Goal: Task Accomplishment & Management: Manage account settings

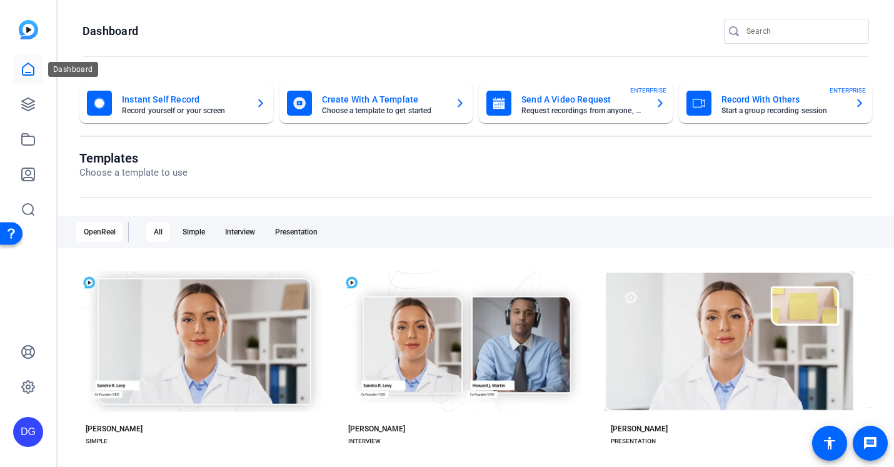
click at [35, 71] on icon at bounding box center [28, 69] width 15 height 15
click at [28, 386] on icon at bounding box center [28, 387] width 15 height 15
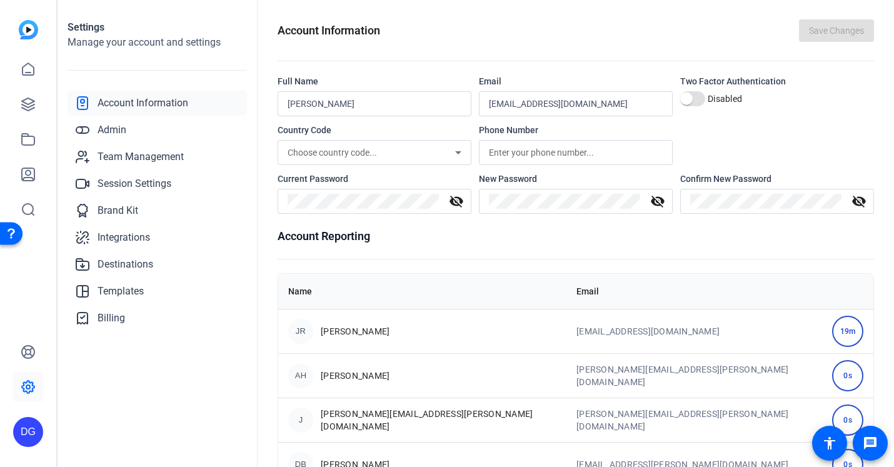
scroll to position [83, 0]
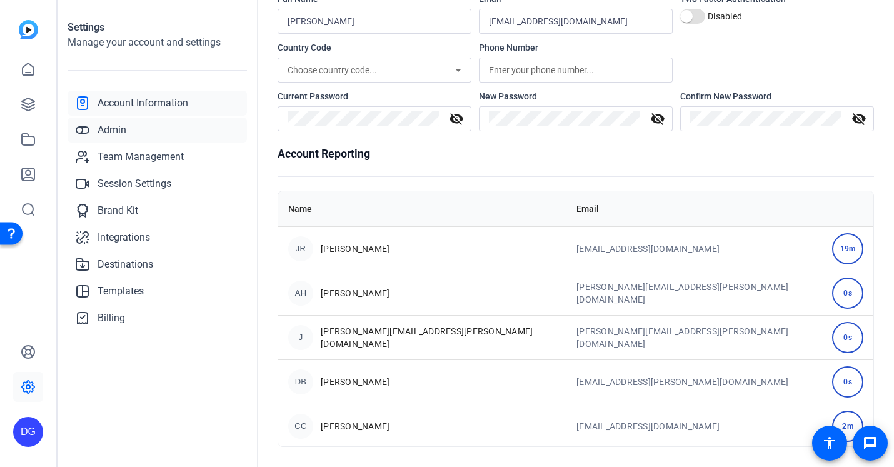
click at [105, 127] on span "Admin" at bounding box center [112, 130] width 29 height 15
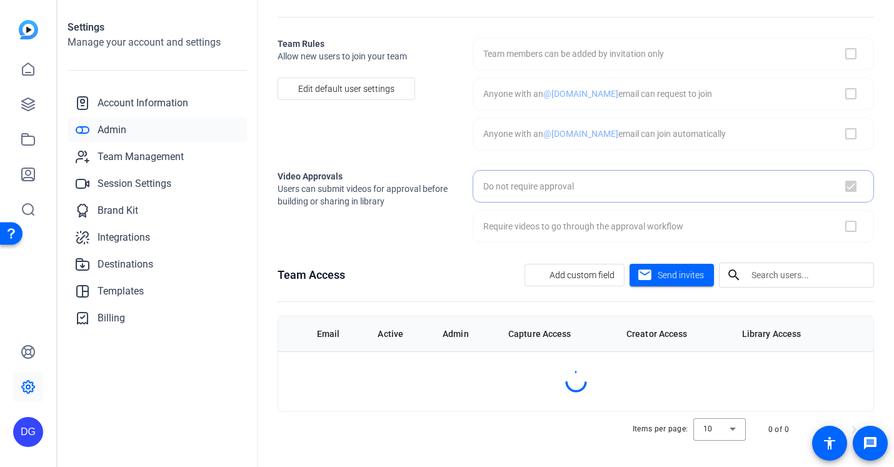
checkbox input "true"
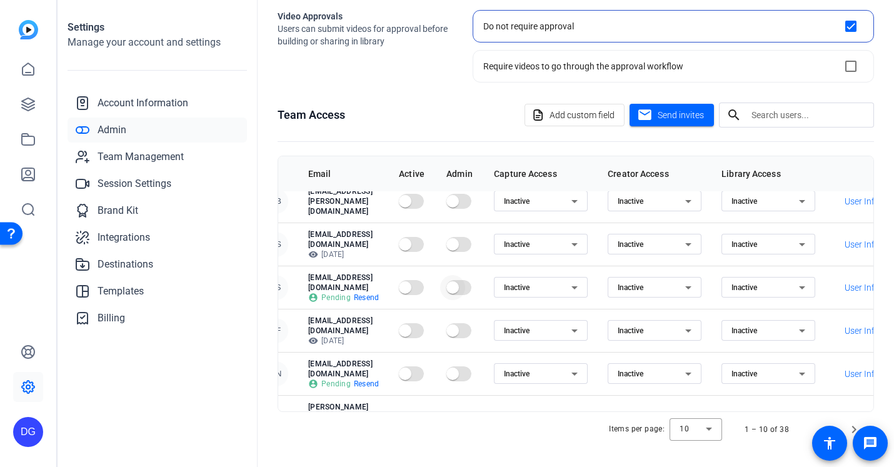
scroll to position [161, 0]
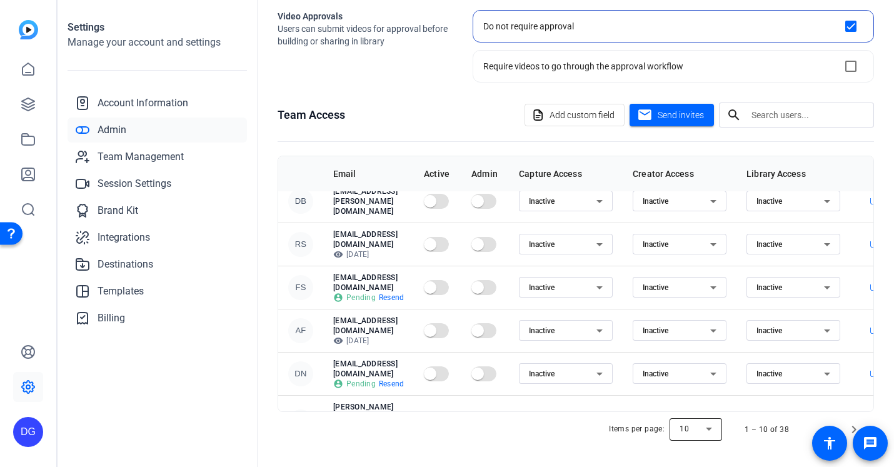
click at [652, 428] on div at bounding box center [696, 430] width 53 height 30
click at [652, 403] on span "100" at bounding box center [688, 403] width 14 height 15
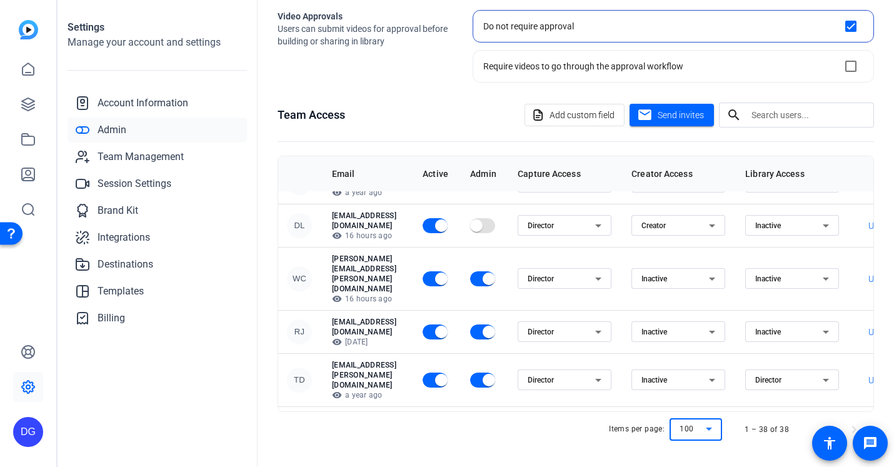
scroll to position [1229, 0]
click at [129, 155] on span "Team Management" at bounding box center [141, 156] width 86 height 15
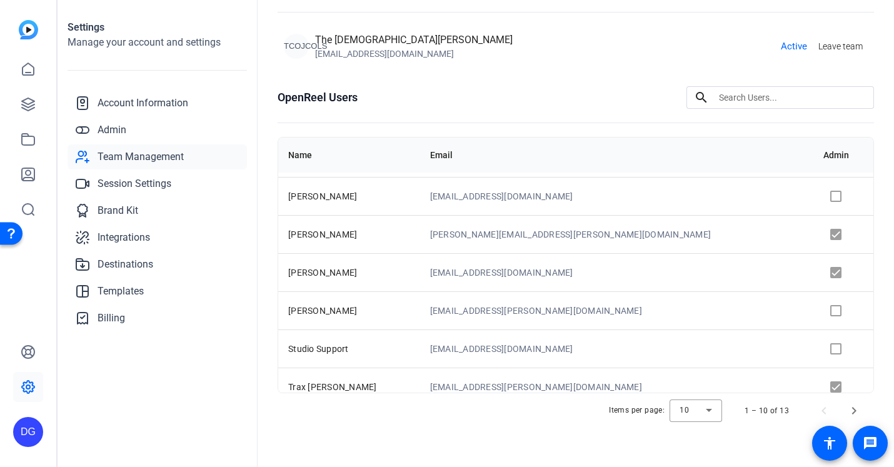
scroll to position [161, 0]
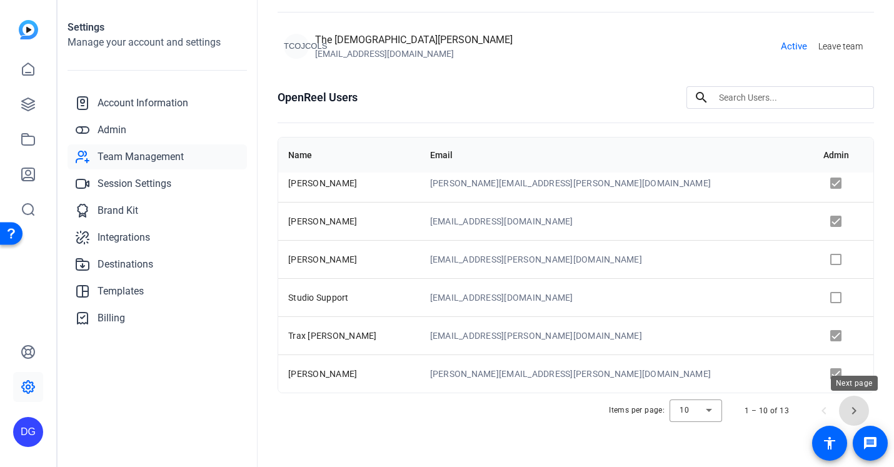
click at [652, 414] on span "Next page" at bounding box center [854, 411] width 30 height 30
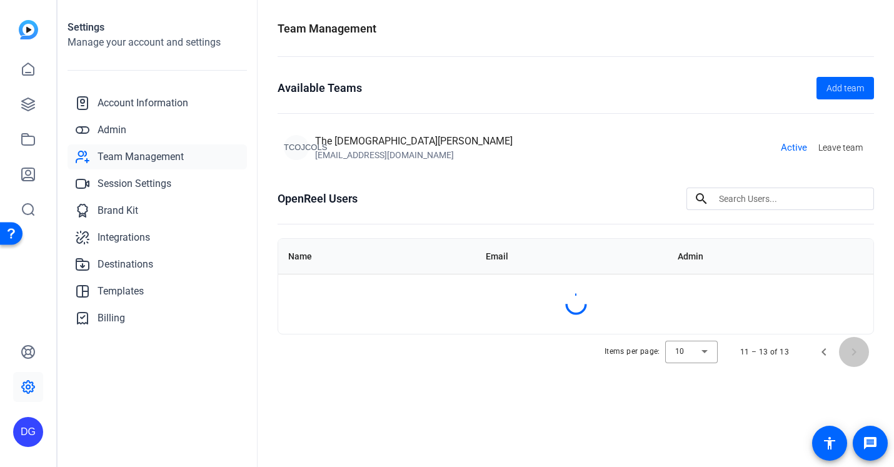
scroll to position [0, 0]
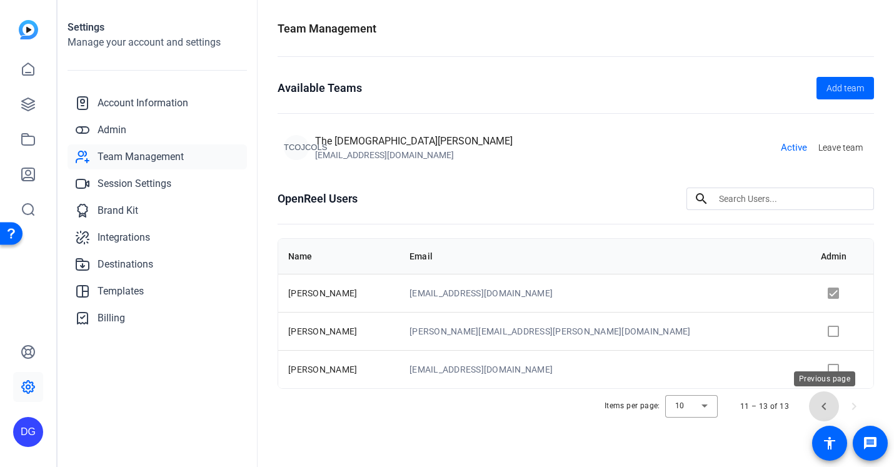
click at [652, 406] on span "Previous page" at bounding box center [824, 406] width 30 height 30
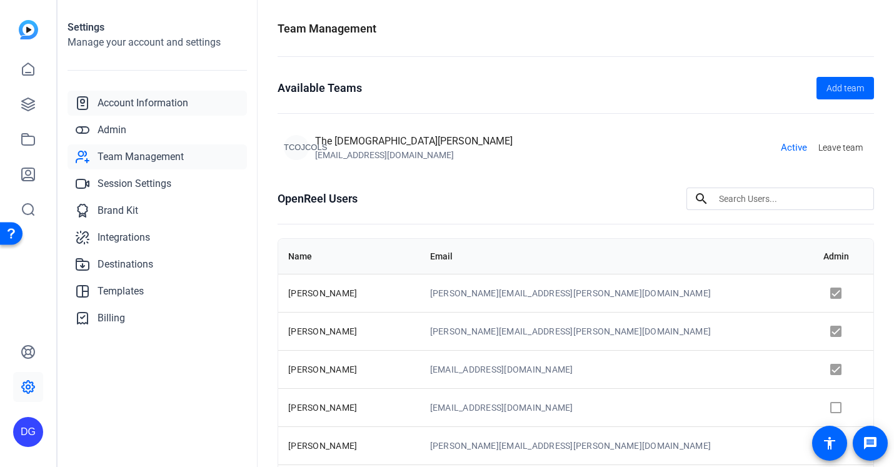
click at [136, 107] on span "Account Information" at bounding box center [143, 103] width 91 height 15
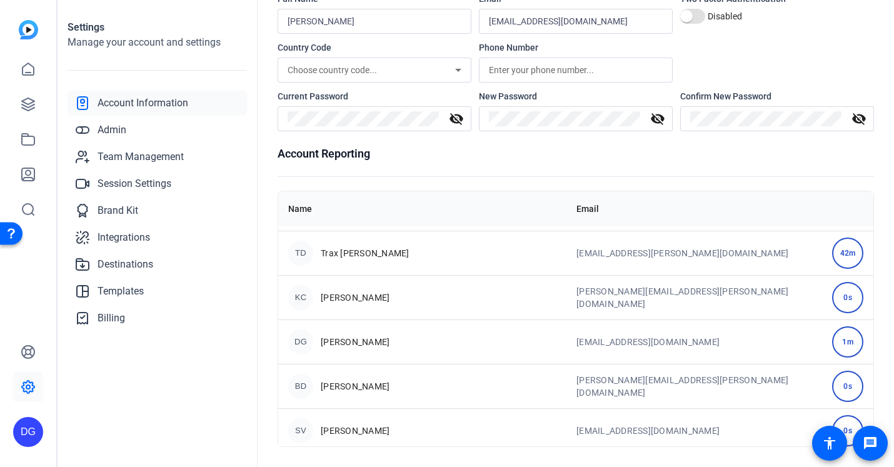
scroll to position [1461, 0]
click at [123, 181] on span "Session Settings" at bounding box center [135, 183] width 74 height 15
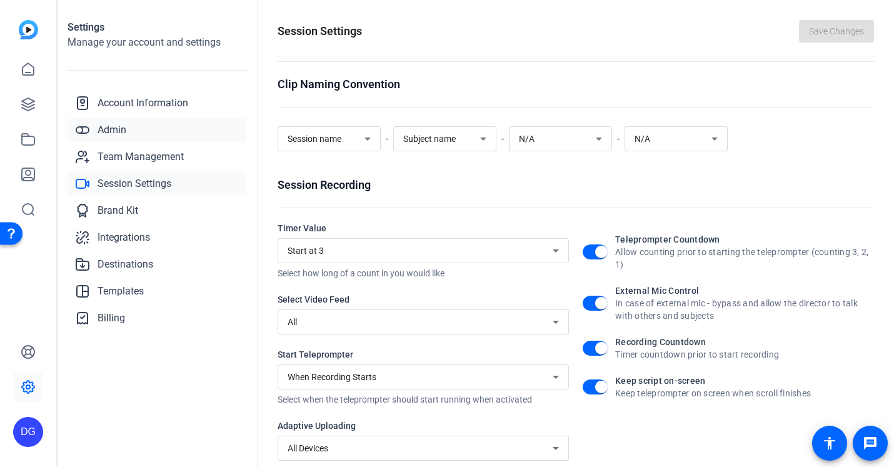
click at [100, 127] on span "Admin" at bounding box center [112, 130] width 29 height 15
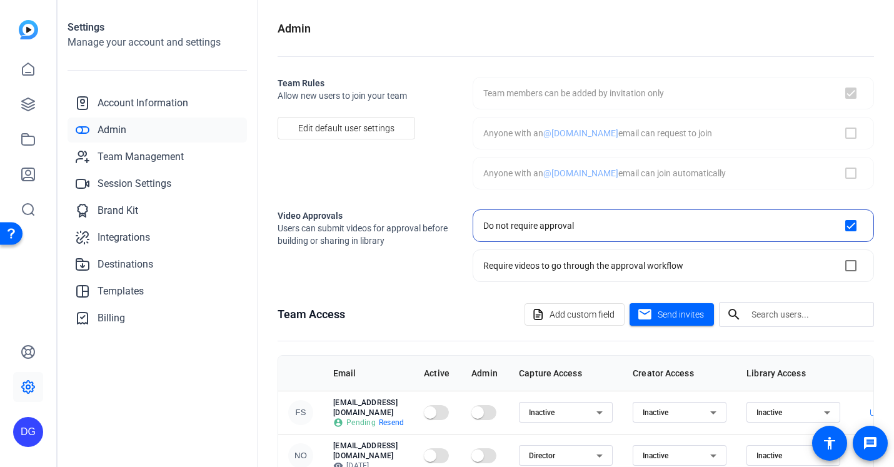
checkbox input "true"
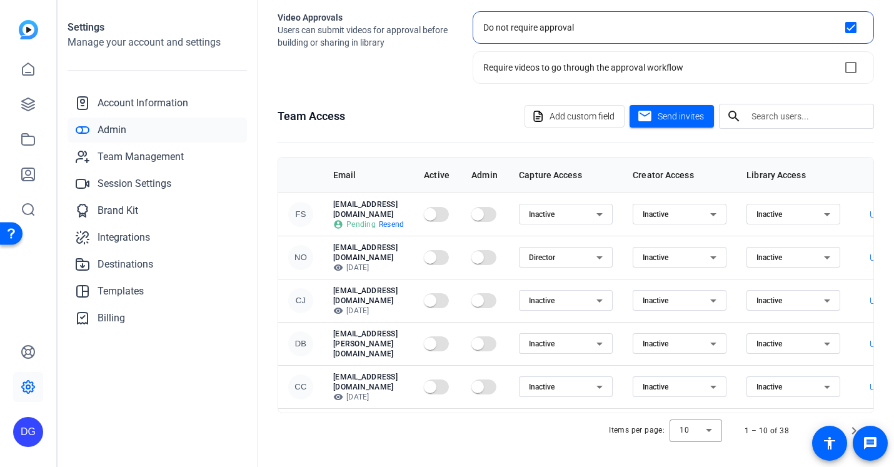
scroll to position [161, 0]
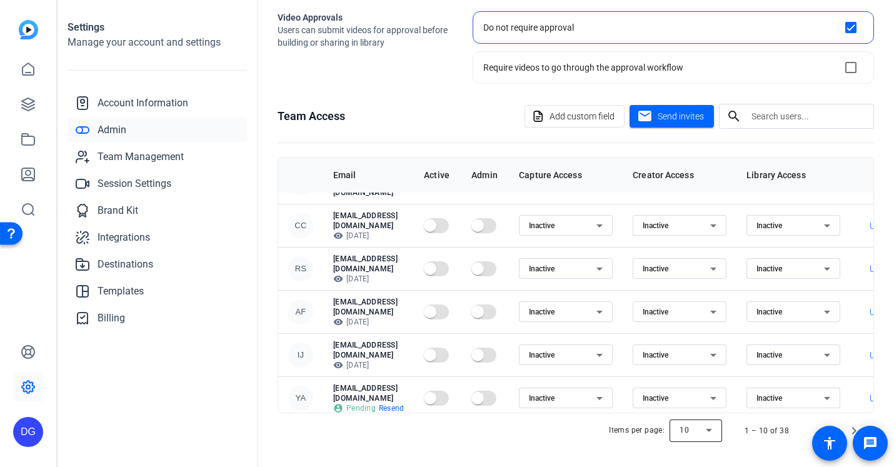
click at [652, 430] on div at bounding box center [696, 431] width 53 height 30
click at [652, 408] on mat-option "100" at bounding box center [697, 405] width 53 height 20
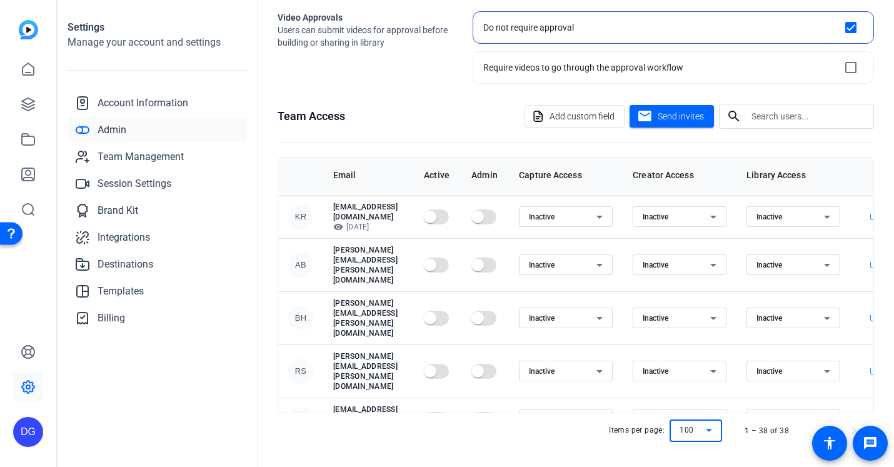
scroll to position [949, 0]
click at [119, 317] on span "Billing" at bounding box center [112, 318] width 28 height 15
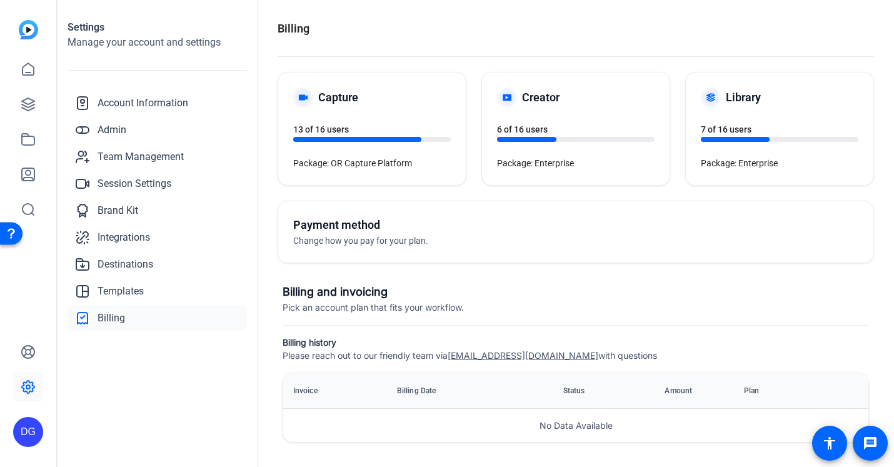
scroll to position [1, 0]
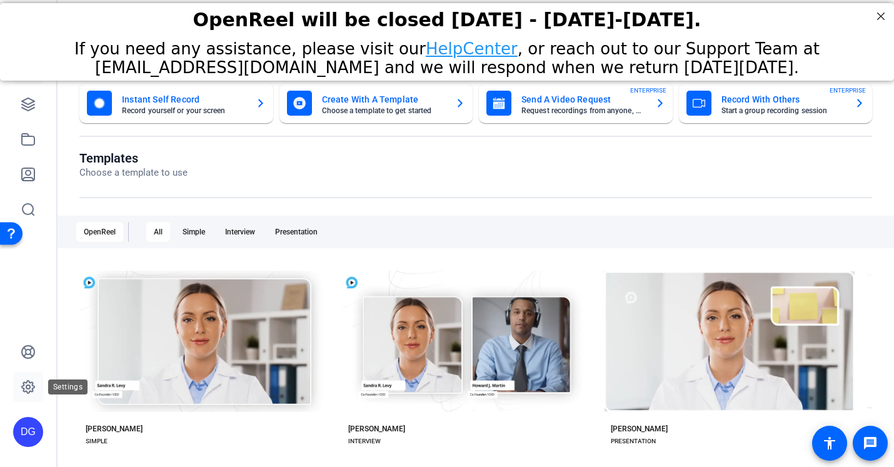
click at [23, 380] on icon at bounding box center [28, 387] width 15 height 15
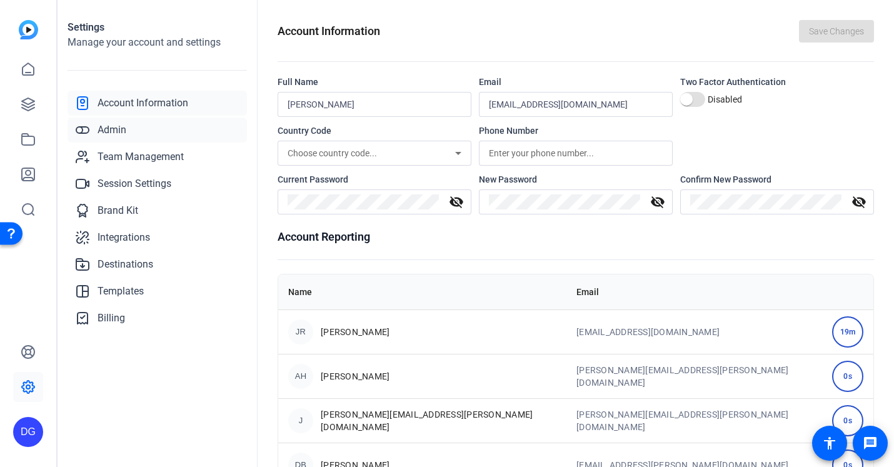
click at [121, 128] on span "Admin" at bounding box center [112, 130] width 29 height 15
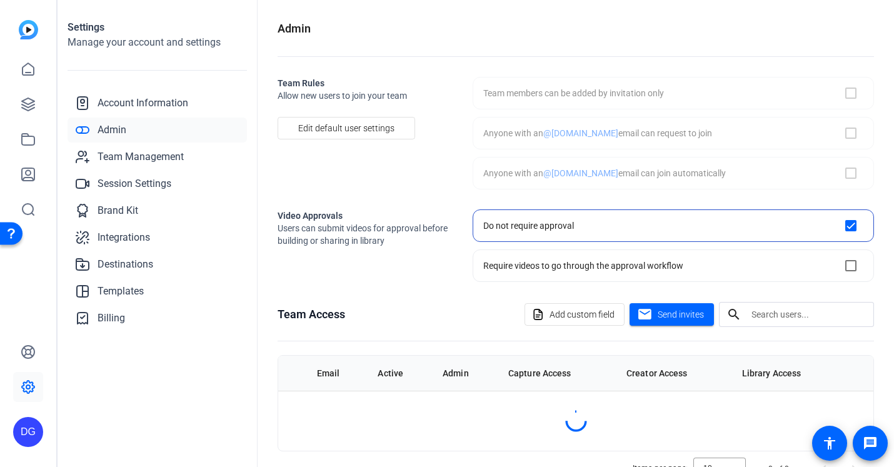
checkbox input "true"
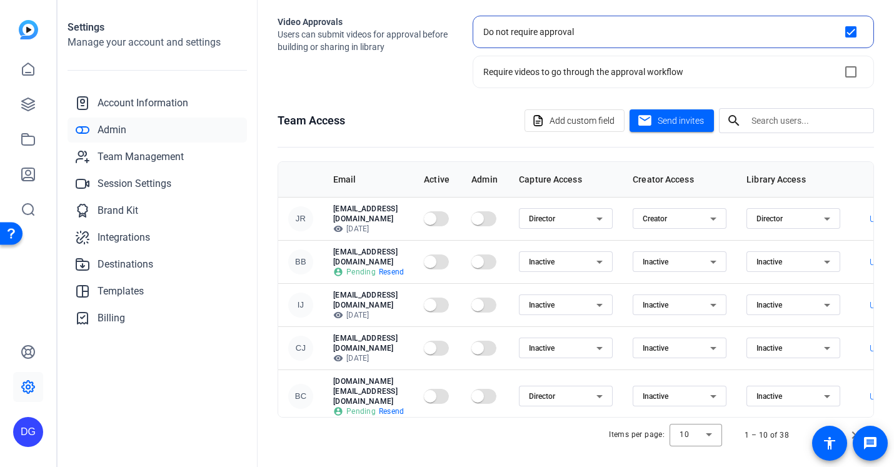
scroll to position [199, 0]
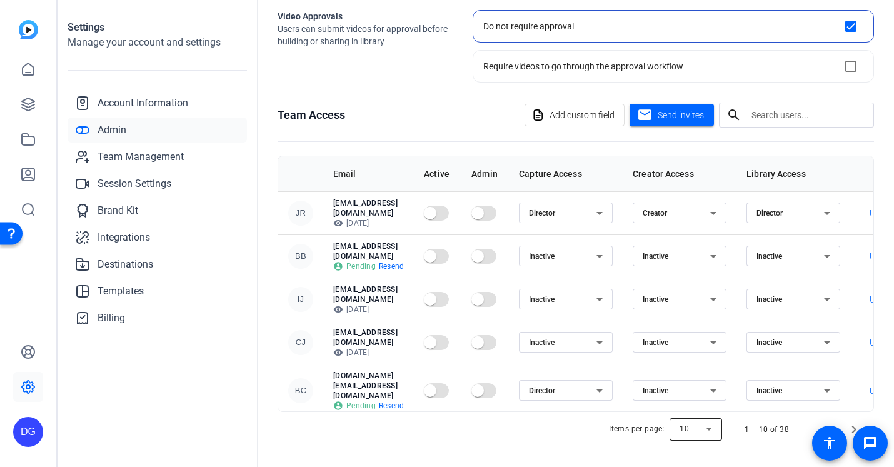
click at [694, 426] on div at bounding box center [696, 430] width 53 height 30
click at [690, 403] on span "100" at bounding box center [688, 403] width 14 height 15
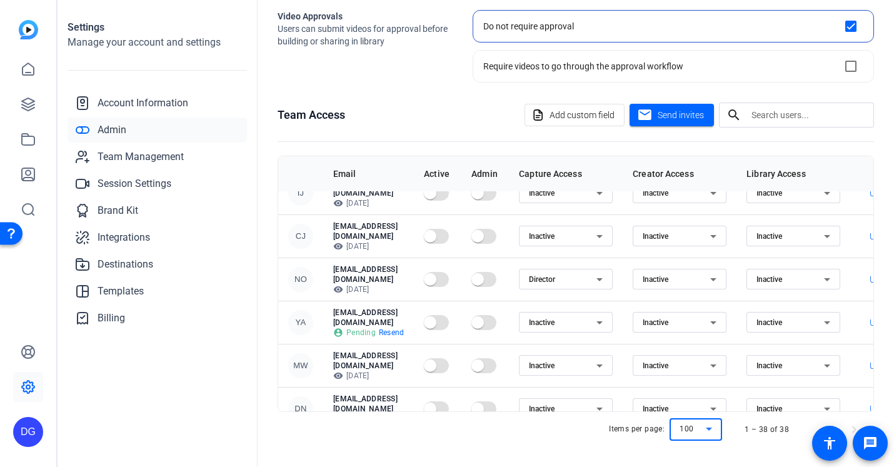
scroll to position [0, 0]
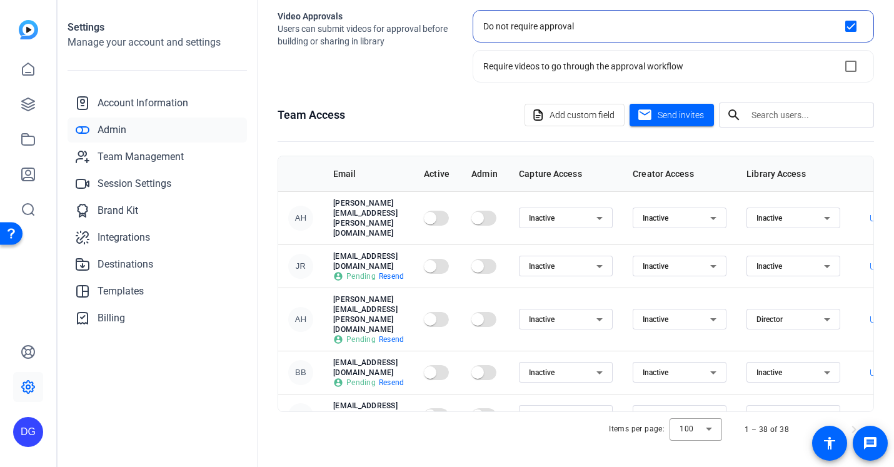
click at [750, 118] on div "search" at bounding box center [735, 115] width 33 height 15
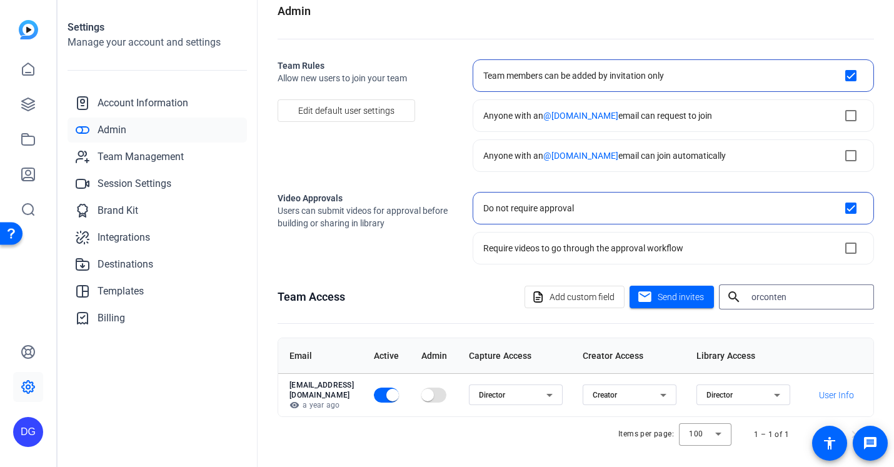
scroll to position [0, 130]
type input "orconten"
click at [828, 391] on span "User Info" at bounding box center [836, 395] width 35 height 13
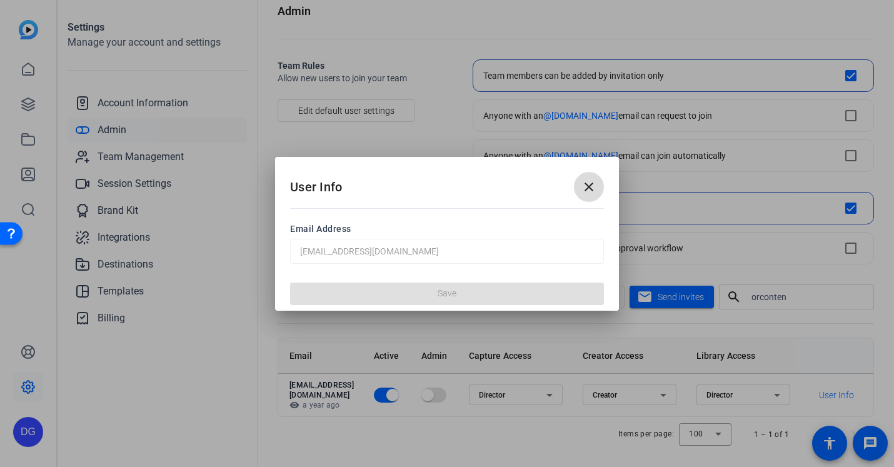
click at [587, 184] on mat-icon "close" at bounding box center [589, 186] width 15 height 15
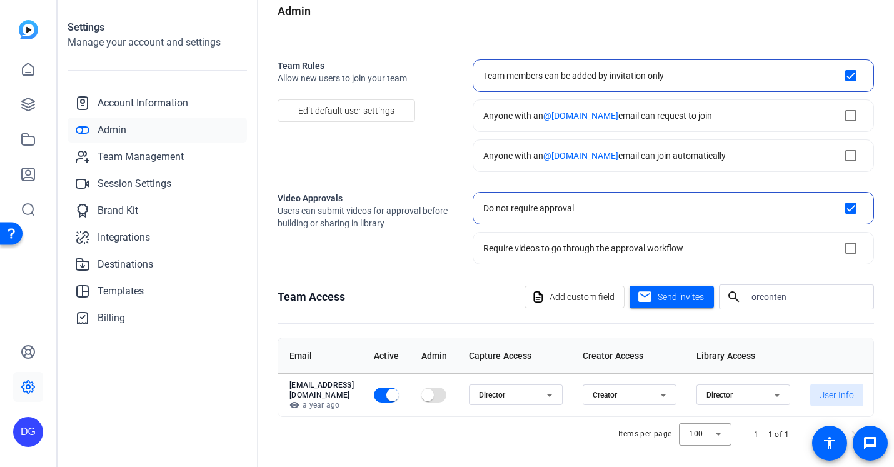
scroll to position [0, 0]
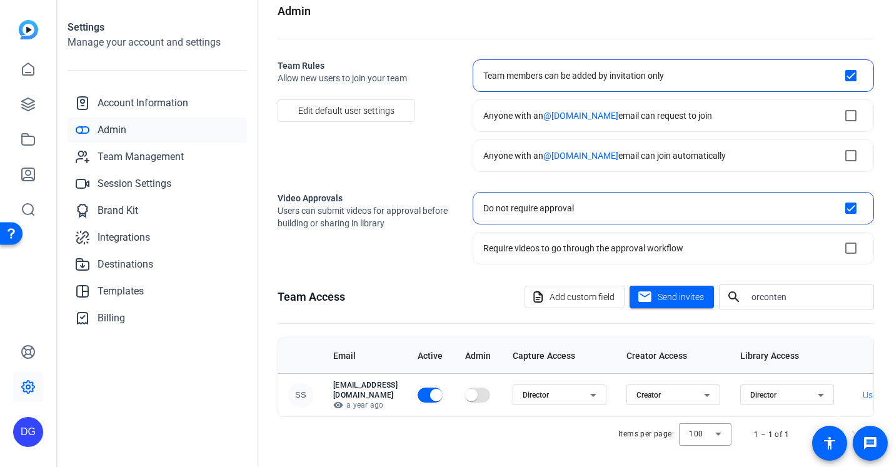
drag, startPoint x: 331, startPoint y: 386, endPoint x: 488, endPoint y: 386, distance: 156.3
click at [408, 386] on td "[EMAIL_ADDRESS][DOMAIN_NAME] visibility a year ago" at bounding box center [365, 394] width 84 height 43
copy p "[EMAIL_ADDRESS][DOMAIN_NAME]"
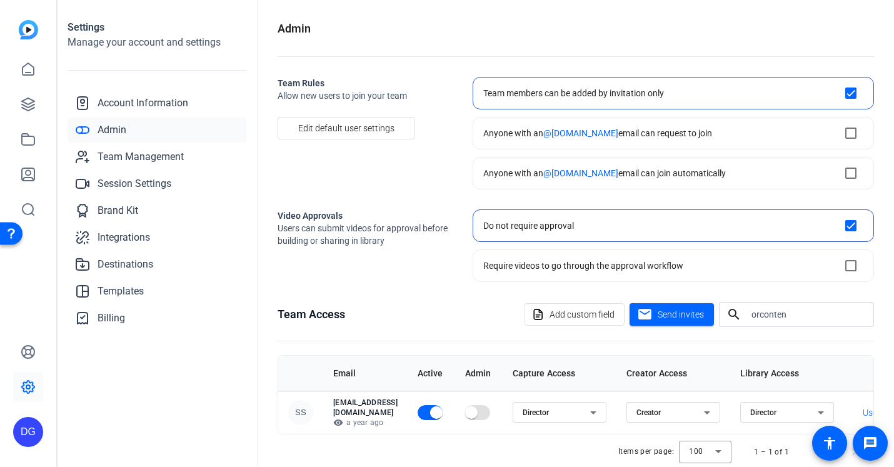
scroll to position [18, 0]
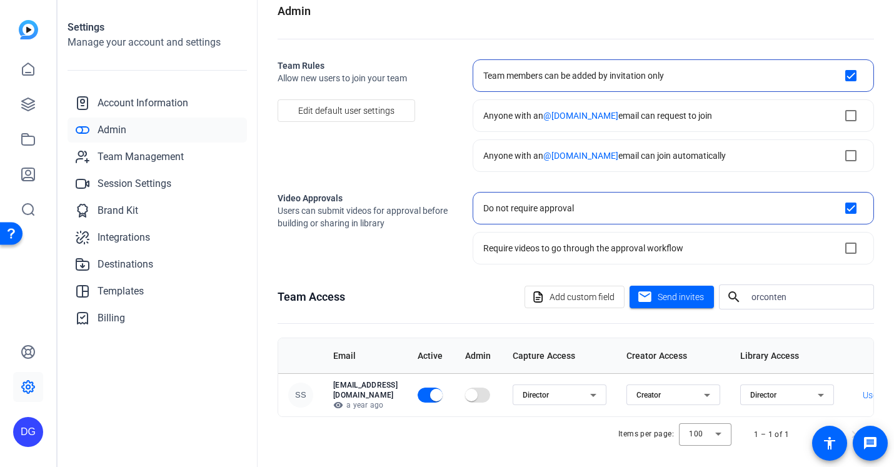
click at [477, 426] on div "Items per page: 100 1 – 1 of 1" at bounding box center [576, 434] width 597 height 35
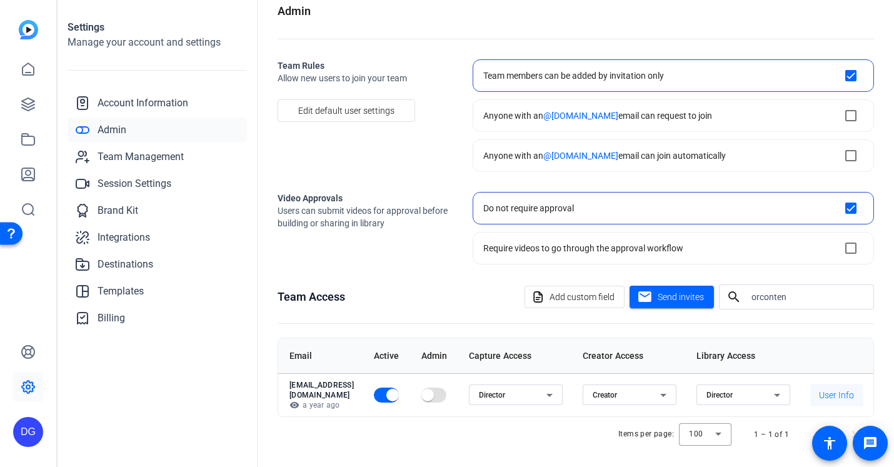
click at [832, 392] on span "User Info" at bounding box center [836, 395] width 35 height 13
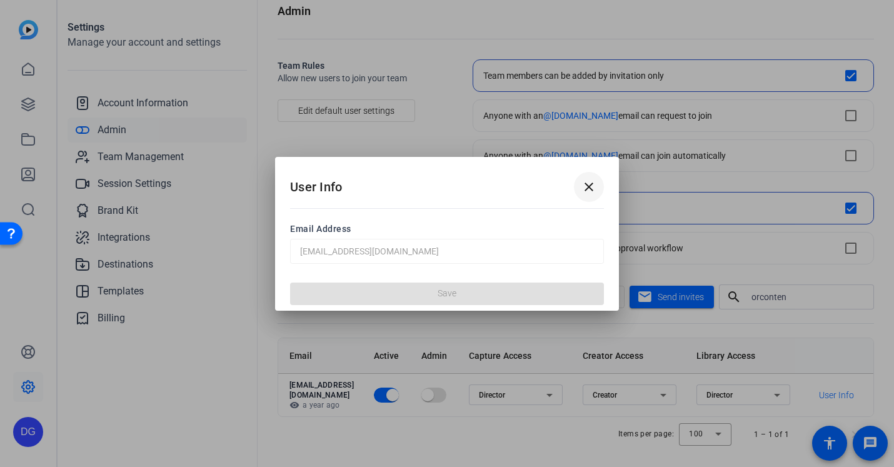
click at [590, 184] on mat-icon "close" at bounding box center [589, 186] width 15 height 15
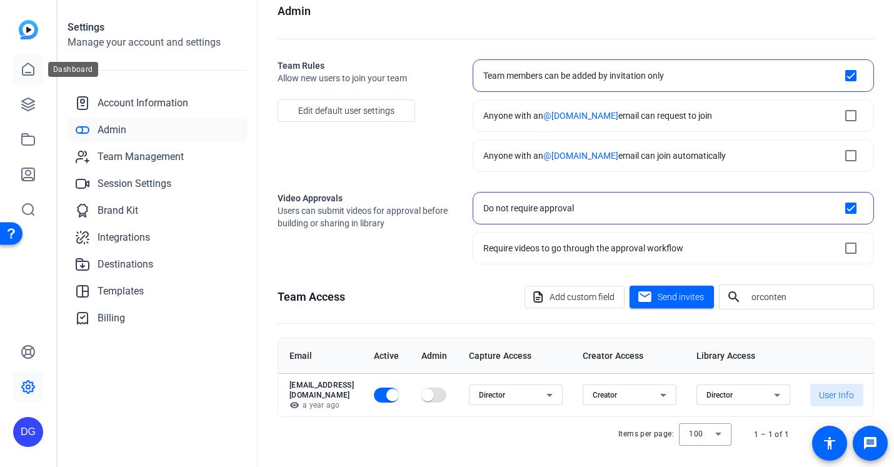
click at [29, 71] on icon at bounding box center [28, 69] width 15 height 15
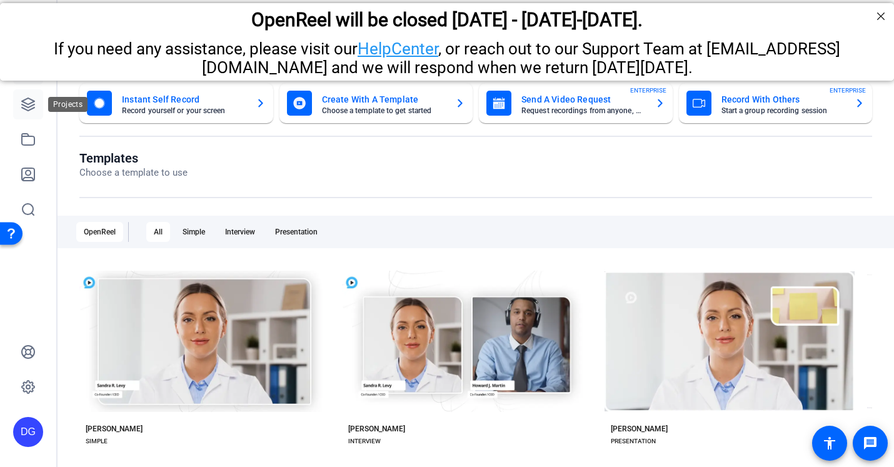
click at [28, 103] on icon at bounding box center [28, 104] width 13 height 13
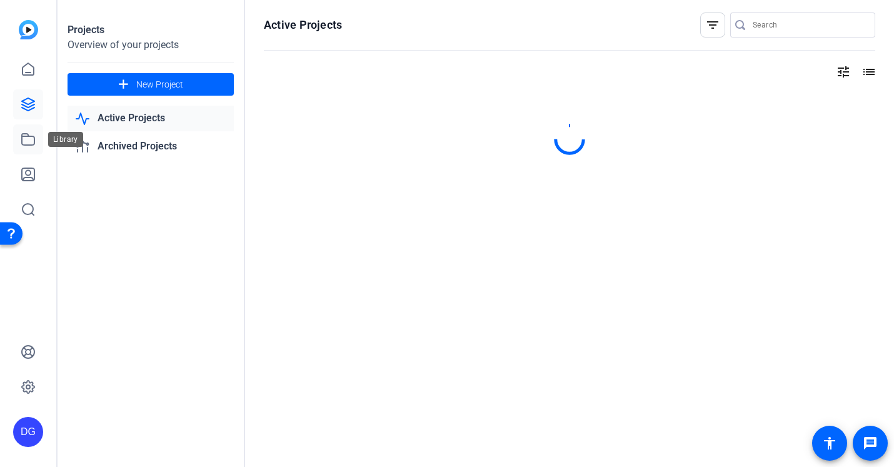
click at [27, 141] on icon at bounding box center [28, 139] width 15 height 15
